Goal: Navigation & Orientation: Find specific page/section

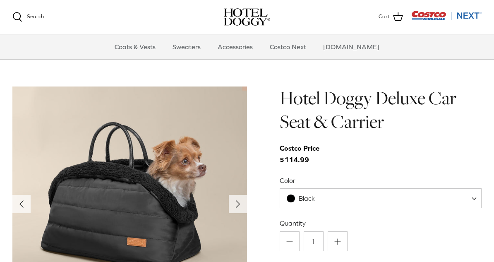
scroll to position [772, 0]
click at [110, 166] on img at bounding box center [129, 204] width 234 height 234
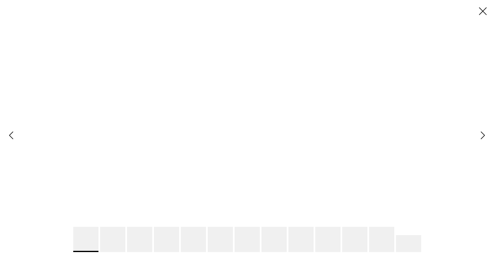
scroll to position [0, 0]
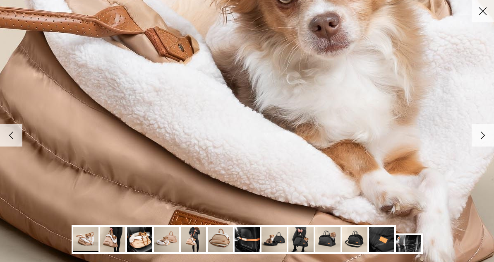
click at [109, 241] on img at bounding box center [112, 239] width 25 height 25
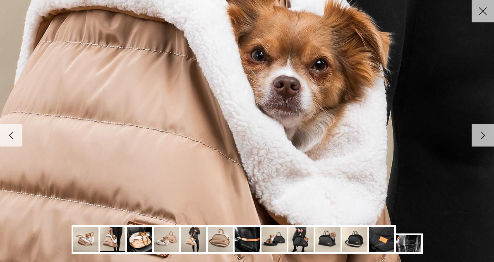
click at [140, 245] on img at bounding box center [139, 239] width 25 height 25
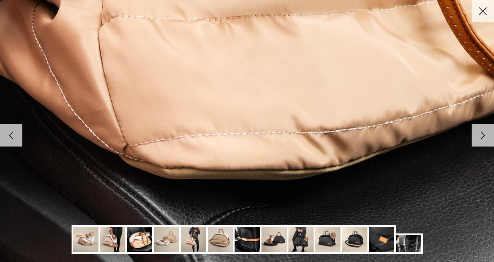
click at [159, 241] on img at bounding box center [166, 239] width 25 height 25
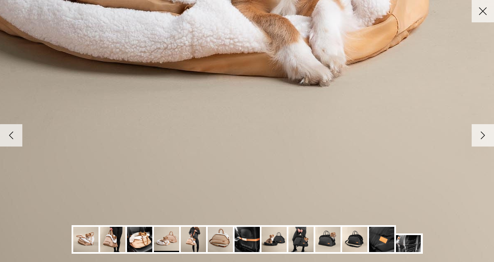
click at [169, 243] on img at bounding box center [166, 239] width 25 height 25
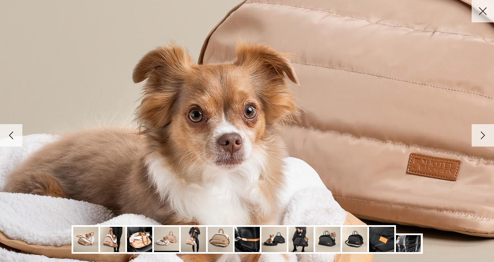
click at [223, 243] on img at bounding box center [220, 239] width 25 height 25
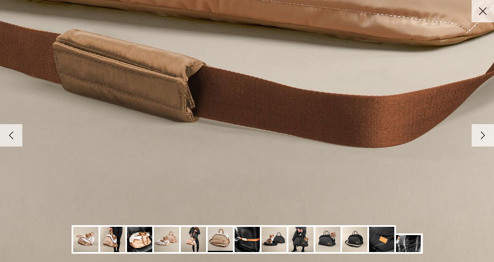
click at [246, 243] on img at bounding box center [246, 239] width 25 height 25
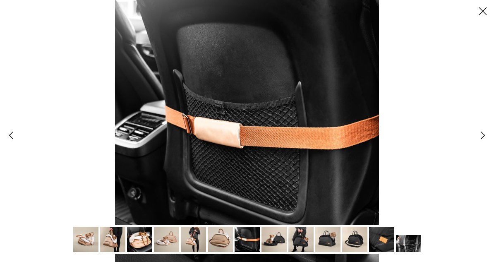
click at [21, 141] on link "Left" at bounding box center [11, 135] width 22 height 22
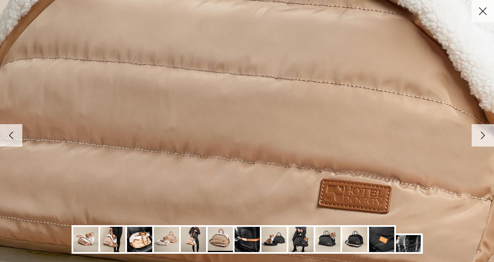
click at [322, 239] on img at bounding box center [327, 239] width 25 height 25
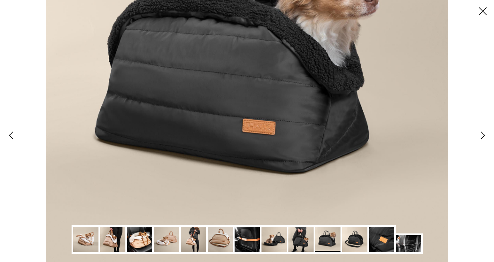
click at [349, 241] on img at bounding box center [354, 239] width 25 height 25
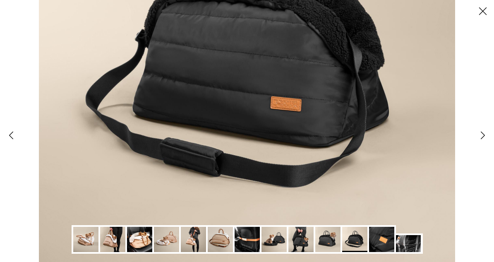
click at [379, 236] on img at bounding box center [381, 239] width 25 height 25
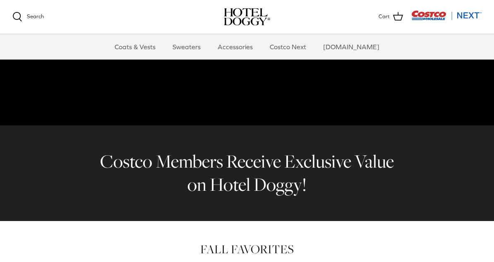
scroll to position [177, 0]
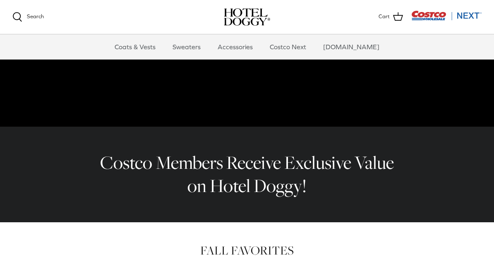
click at [238, 55] on link "Accessories" at bounding box center [235, 46] width 50 height 25
